Goal: Find specific page/section: Find specific page/section

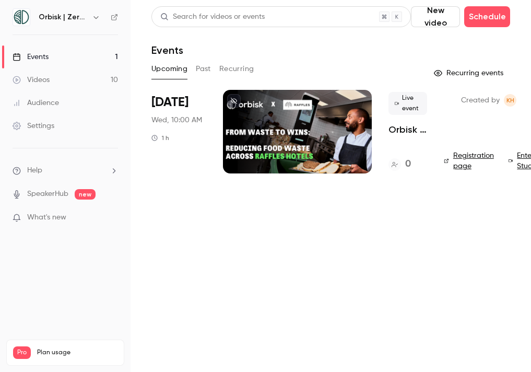
click at [320, 146] on div at bounding box center [297, 132] width 149 height 84
